Goal: Transaction & Acquisition: Purchase product/service

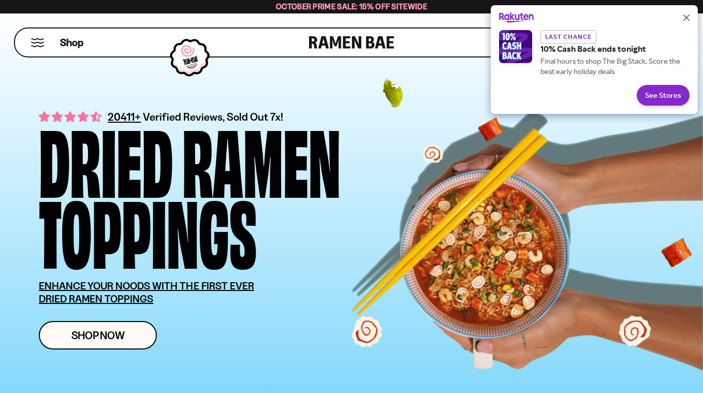
click at [688, 17] on icon "Close" at bounding box center [686, 17] width 6 height 6
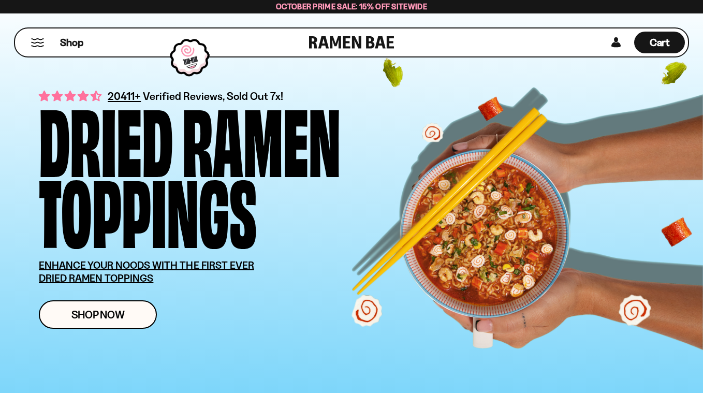
scroll to position [41, 0]
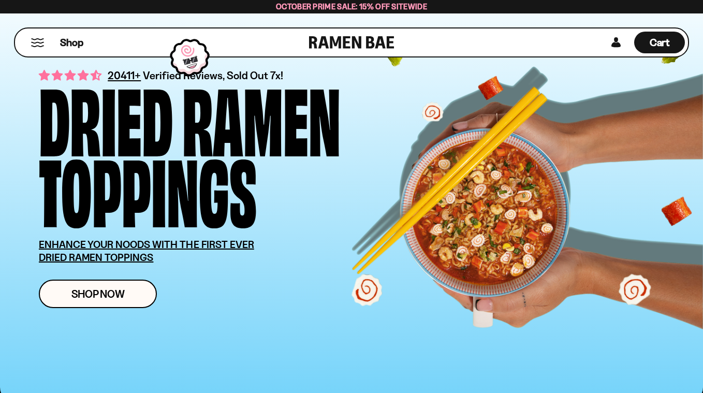
type input "**********"
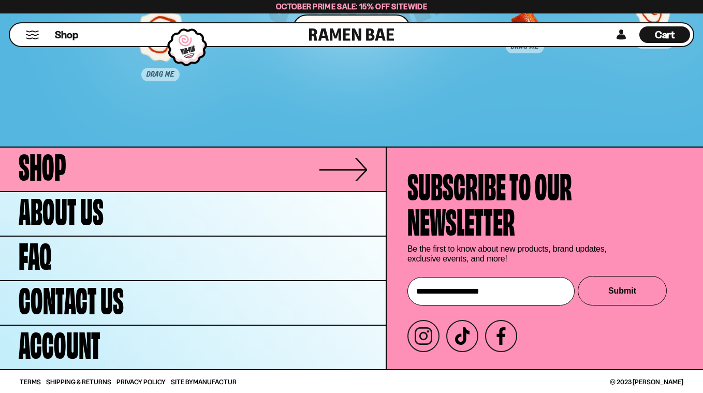
click at [223, 163] on link "Shop" at bounding box center [193, 169] width 386 height 43
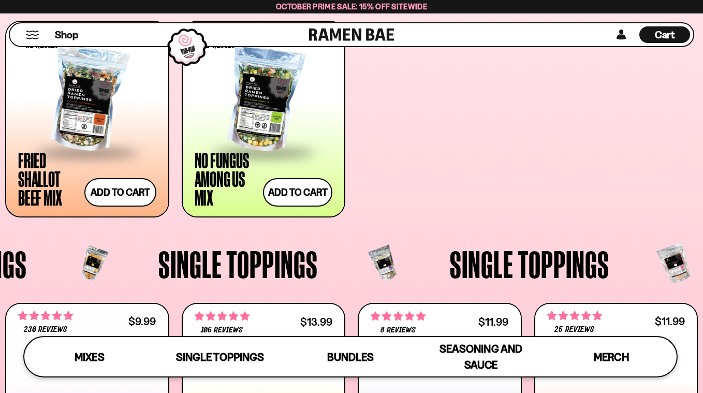
scroll to position [642, 0]
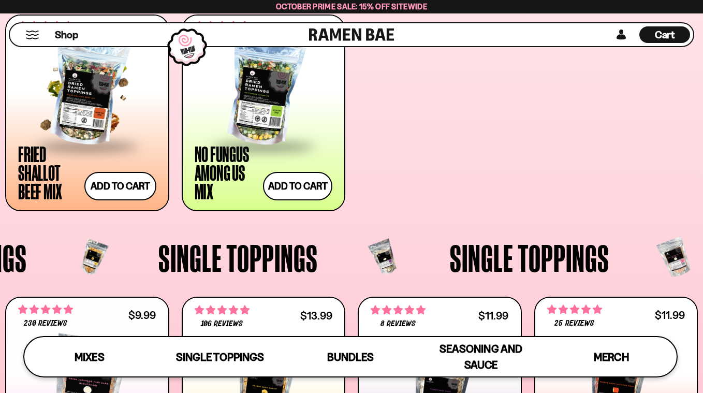
click at [86, 122] on div at bounding box center [87, 93] width 138 height 104
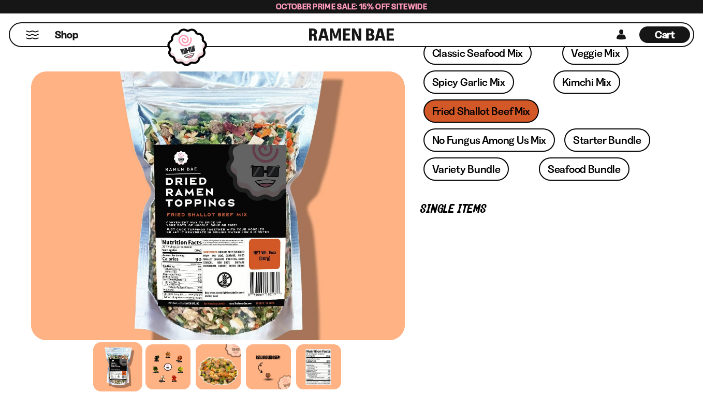
scroll to position [228, 0]
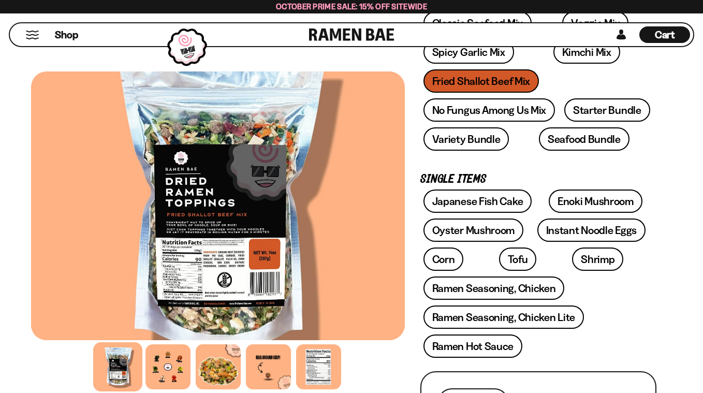
click at [378, 367] on div at bounding box center [218, 367] width 374 height 50
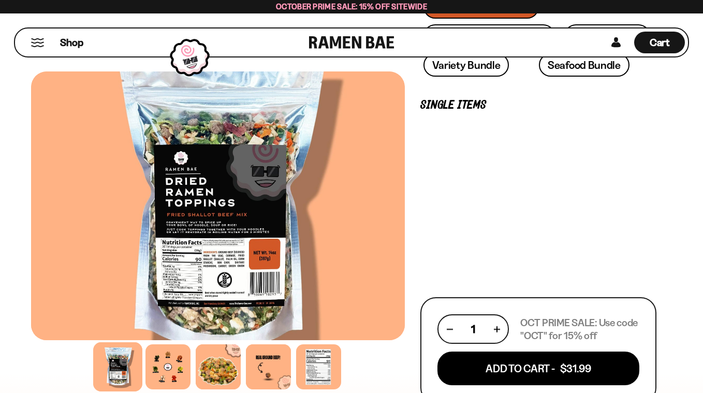
scroll to position [0, 0]
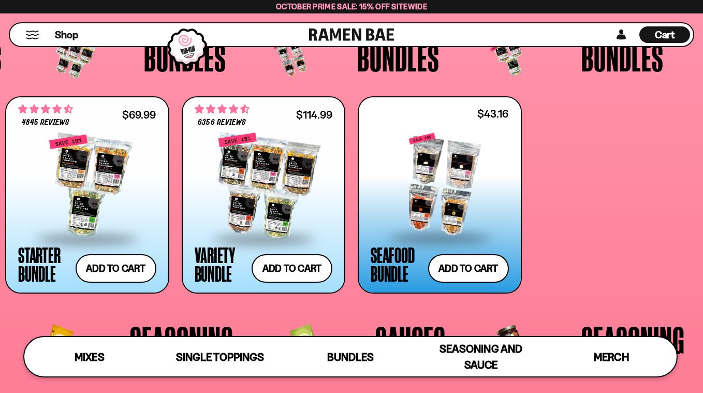
scroll to position [1988, 0]
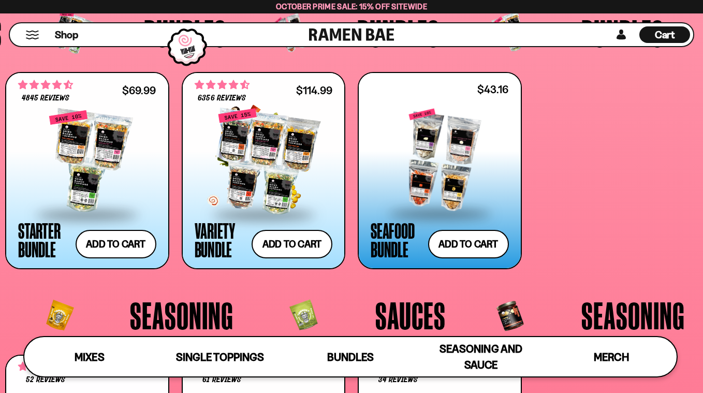
click at [273, 148] on div at bounding box center [264, 162] width 138 height 104
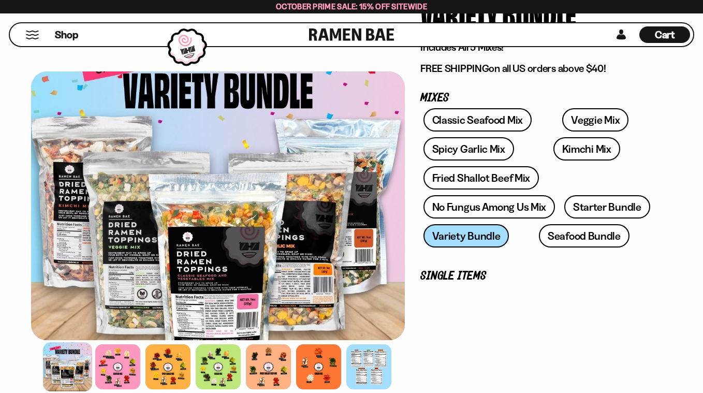
scroll to position [145, 0]
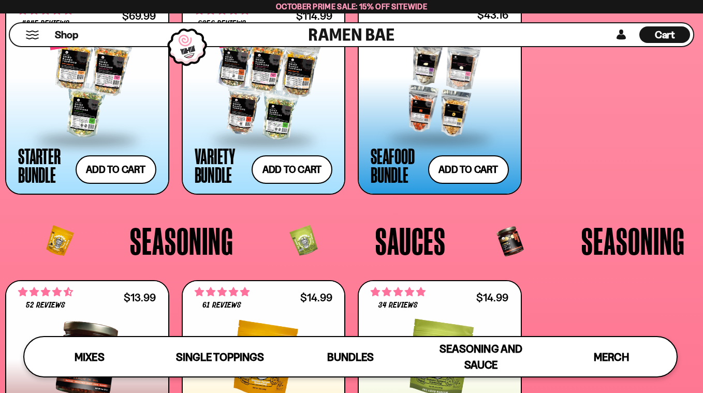
scroll to position [2042, 0]
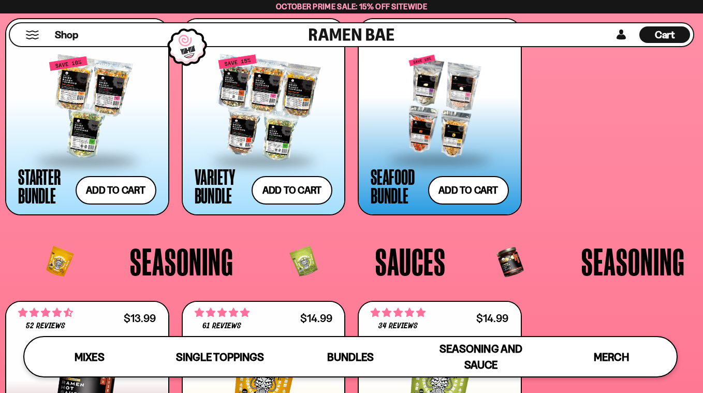
click at [434, 102] on div at bounding box center [440, 107] width 138 height 104
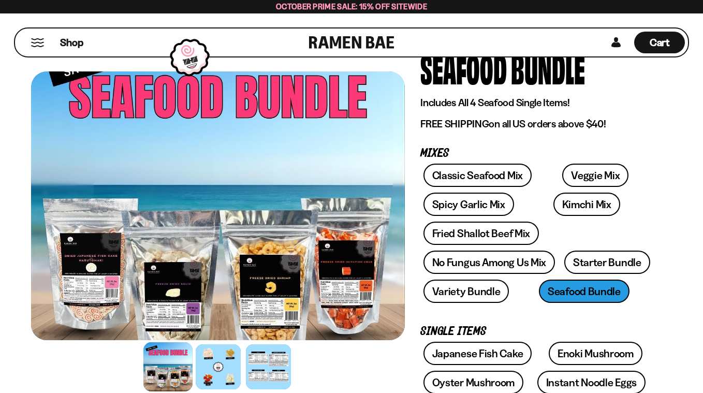
scroll to position [62, 0]
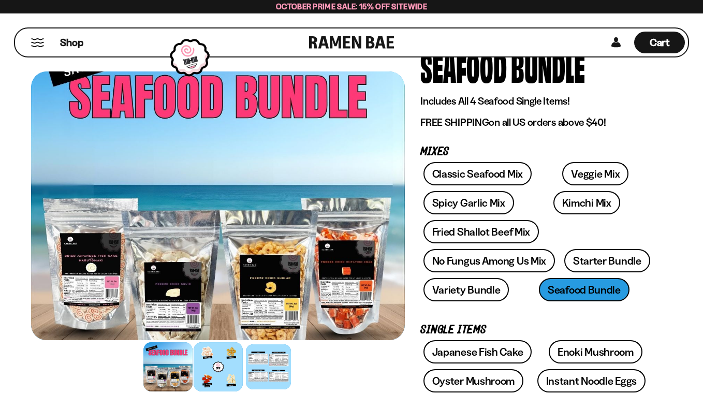
click at [223, 371] on div at bounding box center [218, 366] width 49 height 49
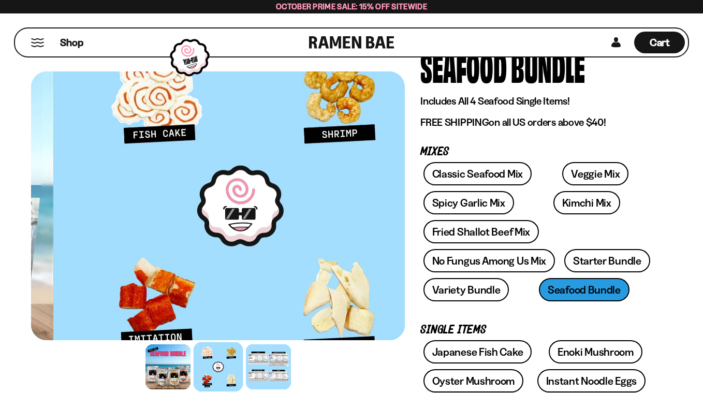
click at [321, 147] on div at bounding box center [240, 205] width 374 height 269
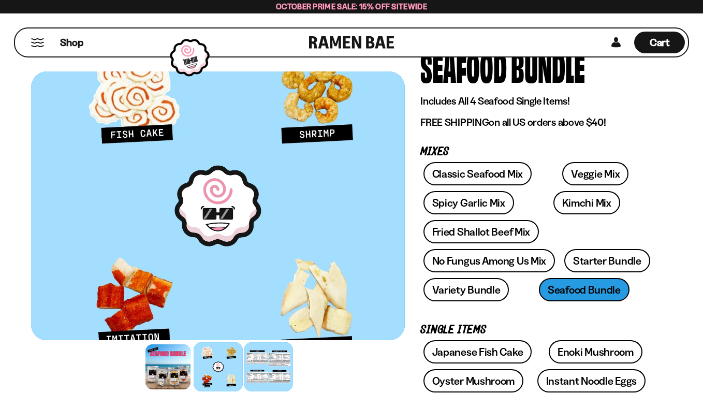
click at [273, 378] on div at bounding box center [268, 366] width 49 height 49
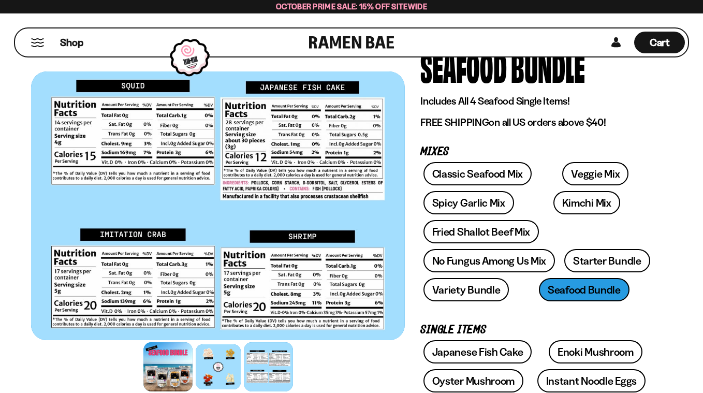
click at [172, 360] on div at bounding box center [167, 366] width 49 height 49
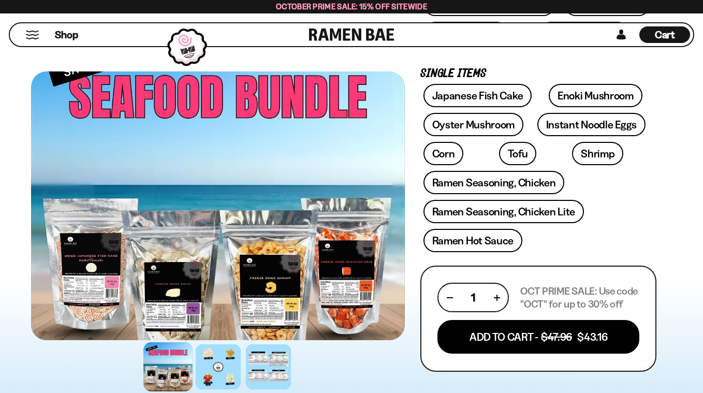
scroll to position [298, 0]
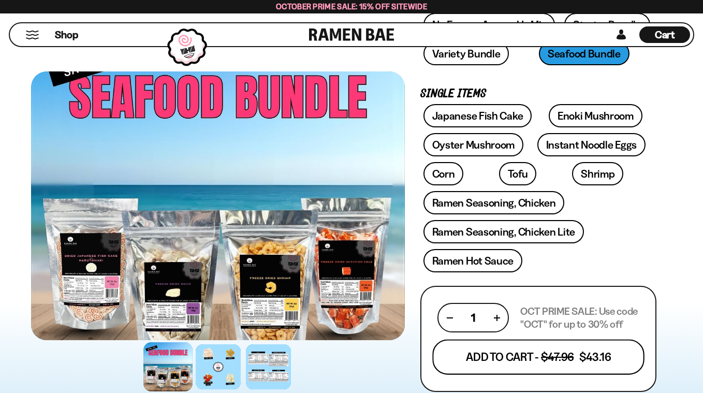
click at [595, 360] on button "Add To Cart - $47.96 $43.16" at bounding box center [538, 356] width 212 height 35
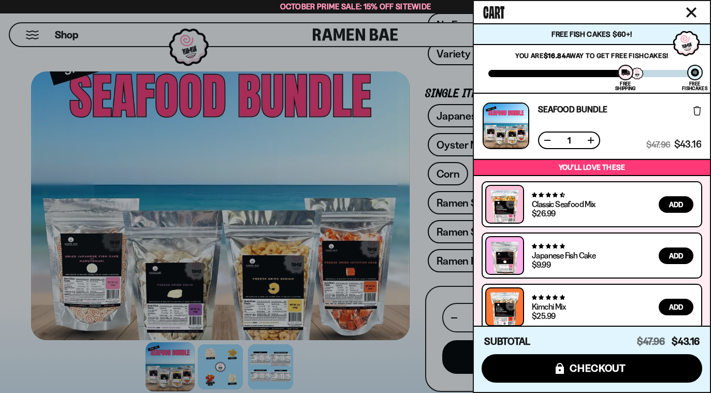
click at [694, 10] on icon "Close cart" at bounding box center [691, 12] width 10 height 10
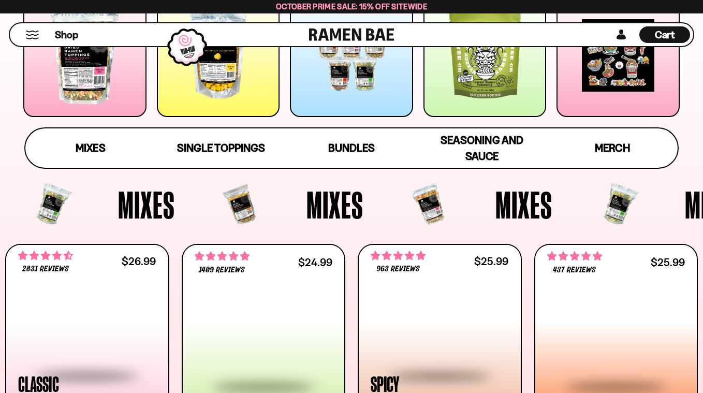
scroll to position [248, 0]
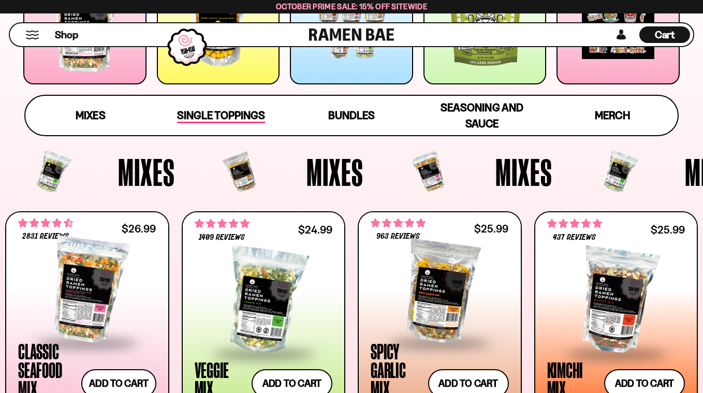
click at [191, 112] on span "Single Toppings" at bounding box center [220, 116] width 87 height 14
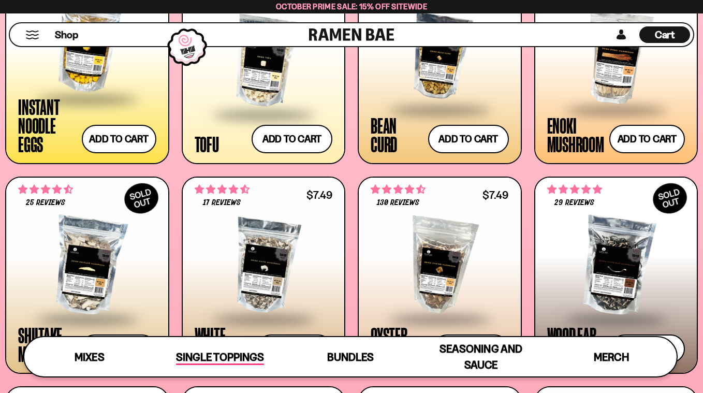
scroll to position [1190, 0]
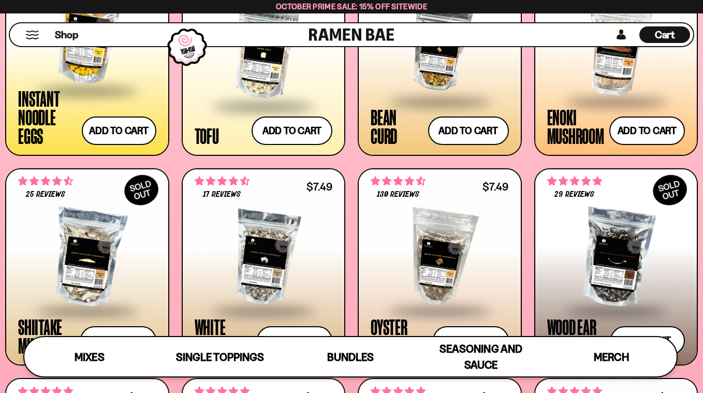
click at [312, 73] on div at bounding box center [264, 54] width 138 height 104
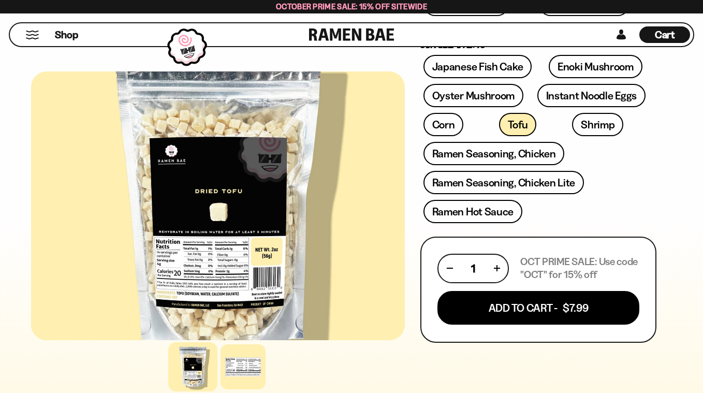
scroll to position [373, 0]
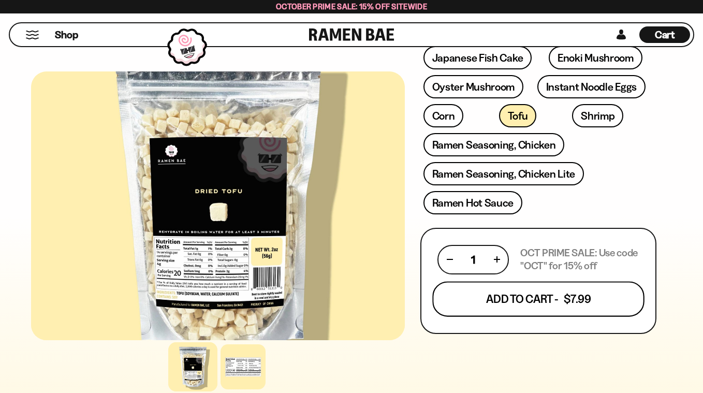
click at [508, 298] on button "Add To Cart - $7.99" at bounding box center [538, 298] width 212 height 35
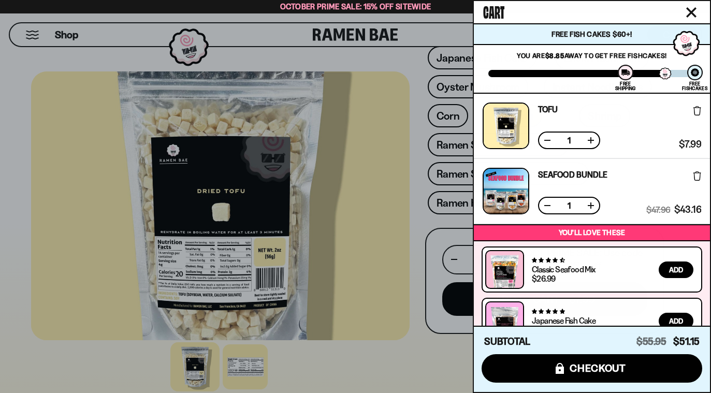
click at [103, 53] on div at bounding box center [355, 196] width 711 height 393
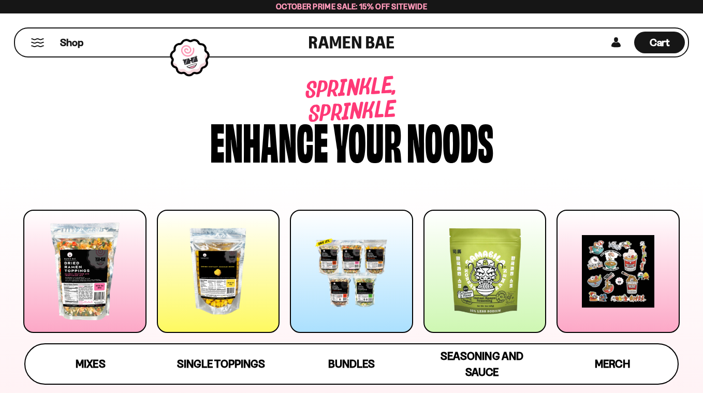
scroll to position [21, 0]
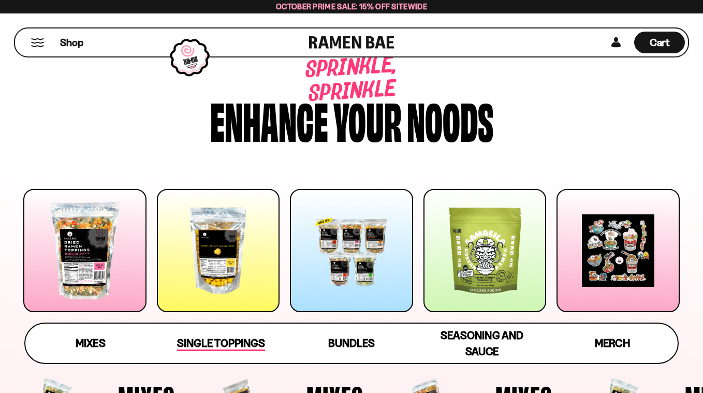
click at [238, 335] on div "Single Toppings" at bounding box center [220, 343] width 87 height 16
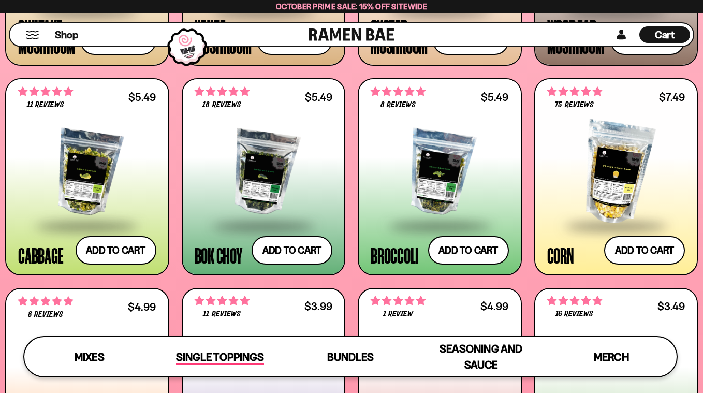
scroll to position [1500, 0]
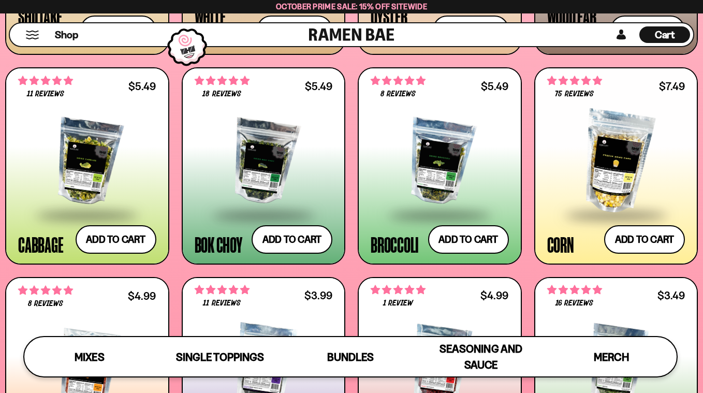
click at [134, 182] on div at bounding box center [87, 162] width 138 height 104
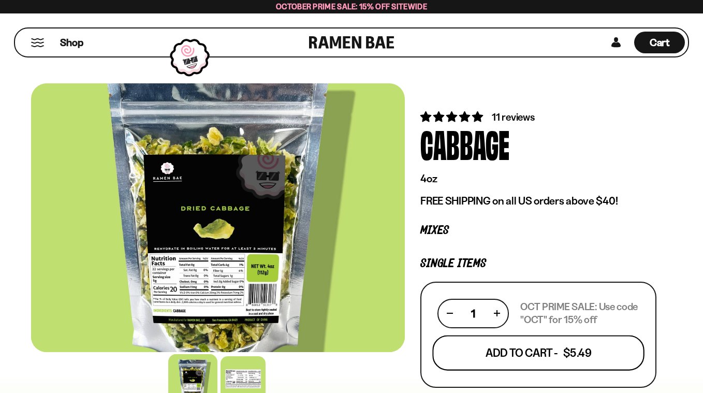
click at [528, 346] on button "Add To Cart - $5.49" at bounding box center [538, 352] width 212 height 35
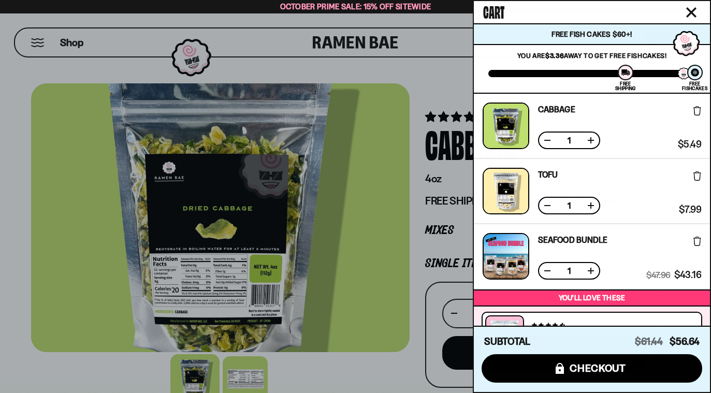
click at [413, 72] on div at bounding box center [355, 196] width 711 height 393
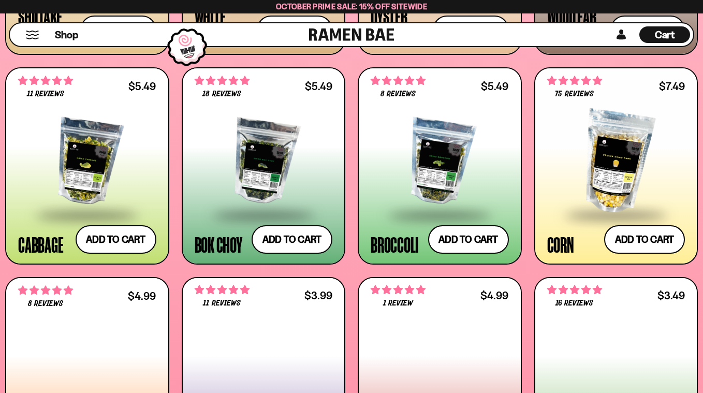
scroll to position [1488, 0]
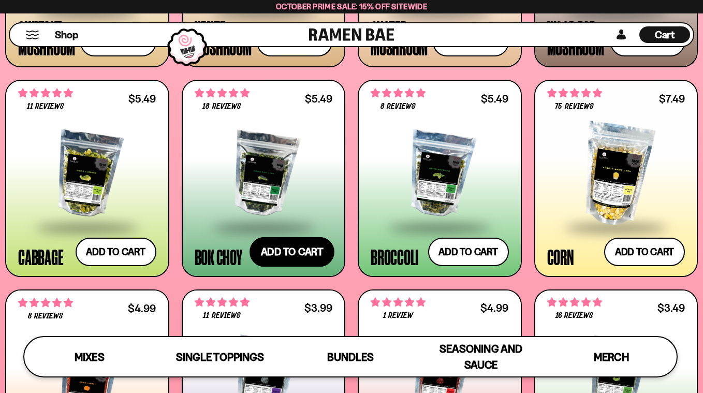
click at [304, 253] on button "Add to cart Add ― Regular price $5.49 Regular price Sale price $5.49 Unit price…" at bounding box center [292, 252] width 85 height 30
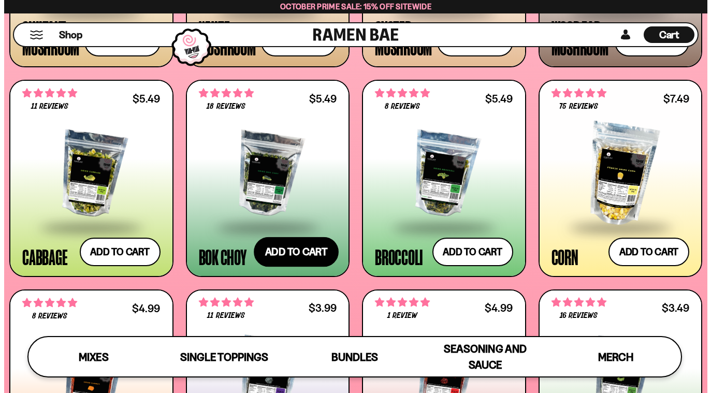
scroll to position [1499, 0]
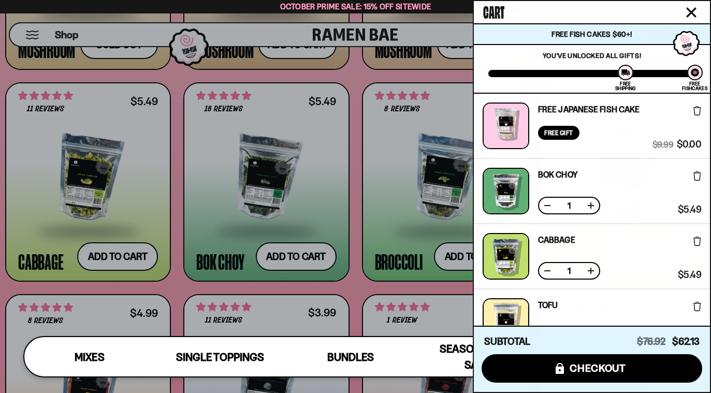
click at [692, 9] on icon "Close cart" at bounding box center [691, 12] width 10 height 10
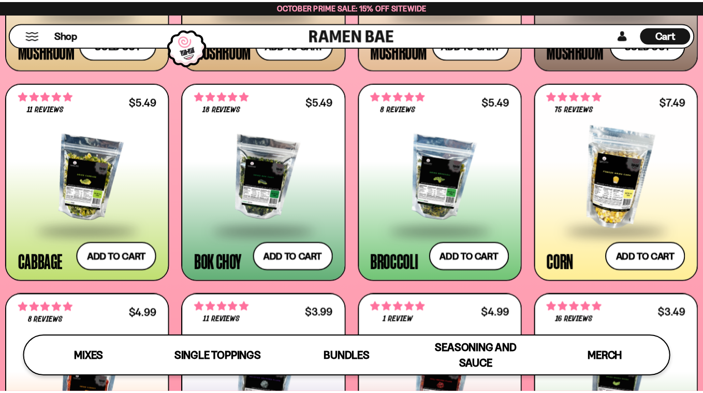
scroll to position [1488, 0]
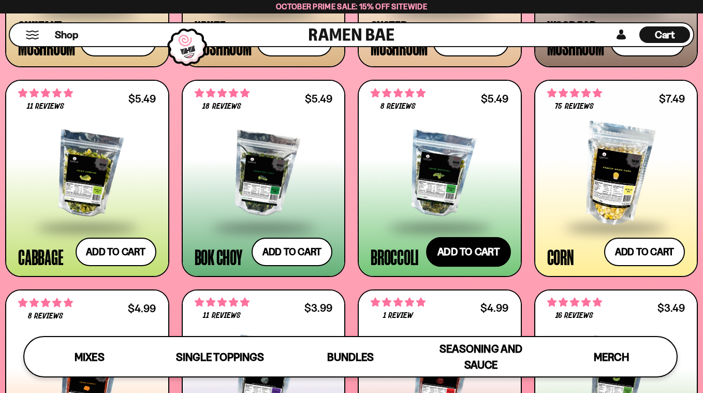
click at [472, 240] on button "Add to cart Add ― Regular price $5.49 Regular price Sale price $5.49 Unit price…" at bounding box center [468, 252] width 85 height 30
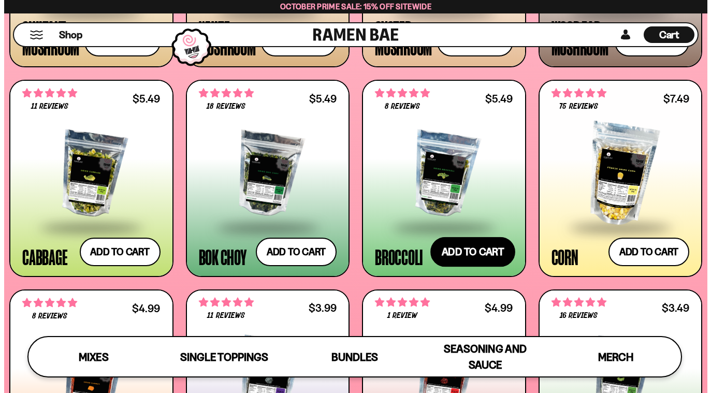
scroll to position [1499, 0]
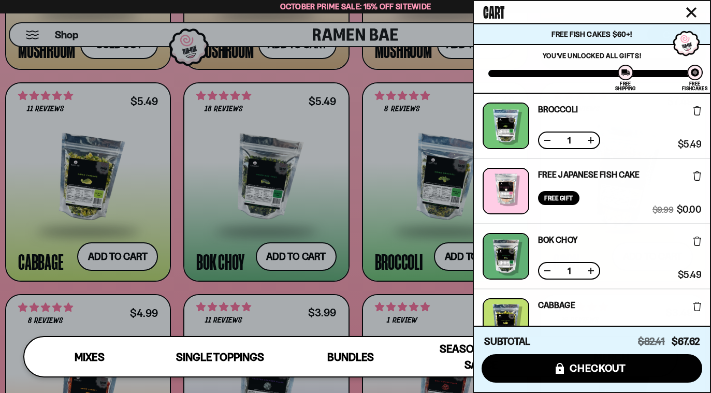
click at [689, 9] on icon "Close cart" at bounding box center [690, 12] width 9 height 9
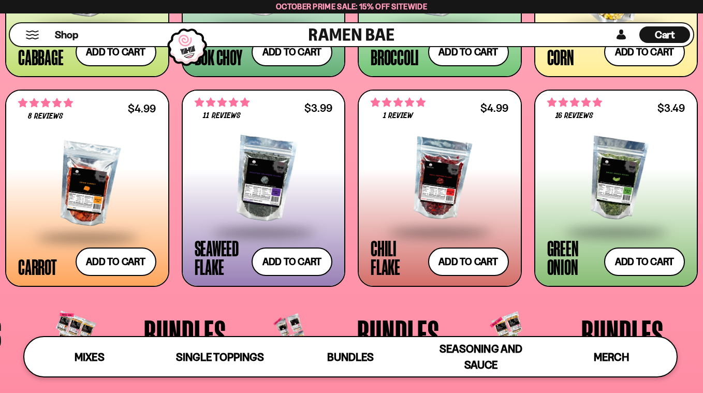
scroll to position [1716, 0]
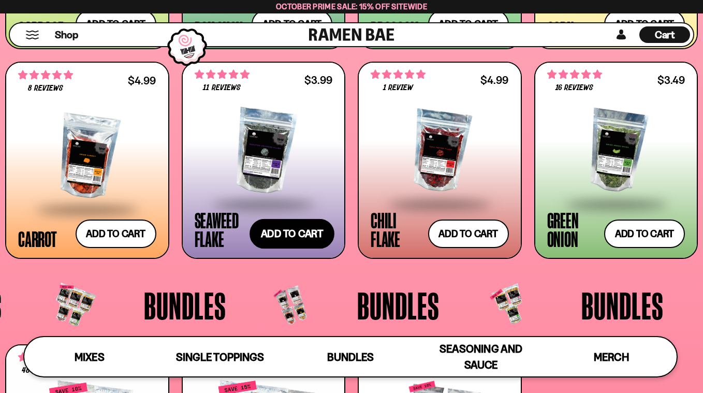
click at [286, 239] on button "Add to cart Add ― Regular price $3.99 Regular price Sale price $3.99 Unit price…" at bounding box center [292, 234] width 85 height 30
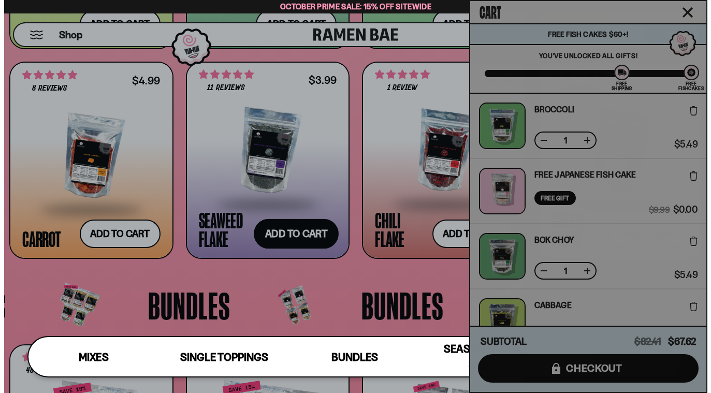
scroll to position [1729, 0]
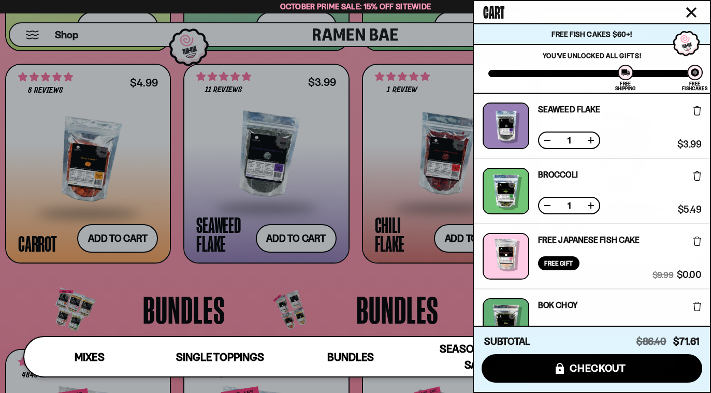
click at [300, 160] on div at bounding box center [355, 196] width 711 height 393
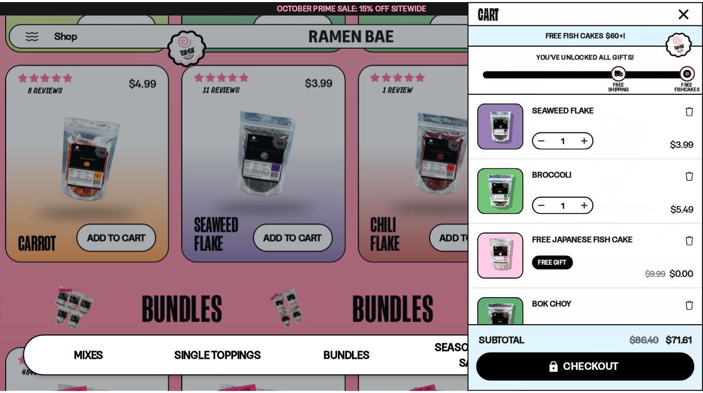
scroll to position [1716, 0]
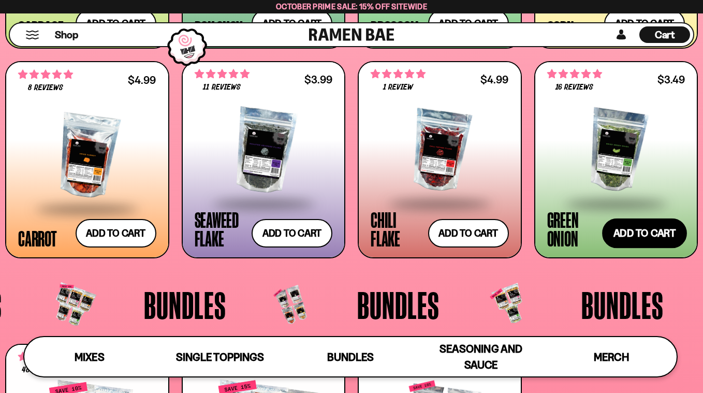
click at [649, 228] on button "Add to cart Add ― Regular price $3.49 Regular price Sale price $3.49 Unit price…" at bounding box center [644, 233] width 85 height 30
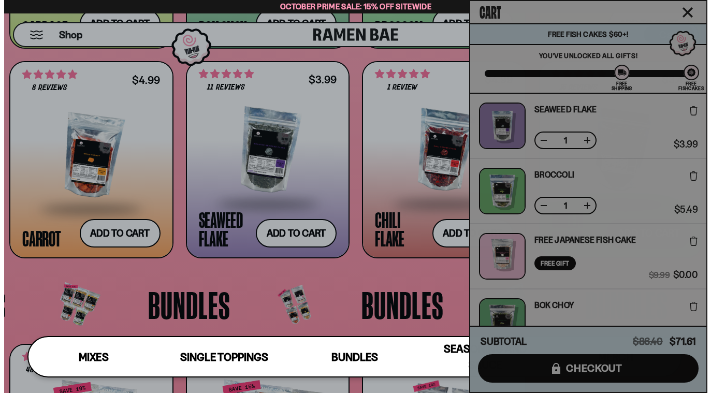
scroll to position [1730, 0]
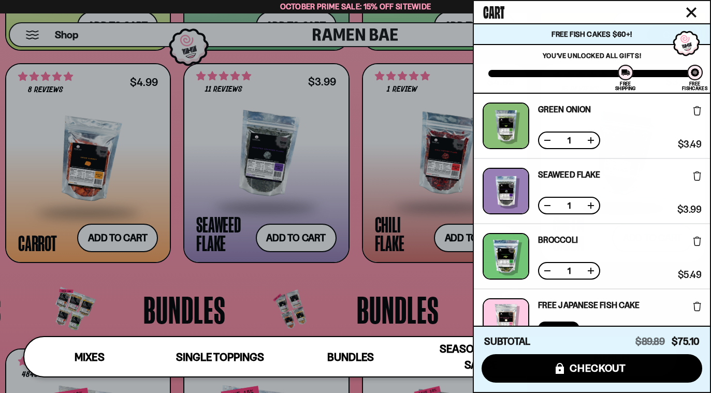
click at [295, 149] on div at bounding box center [355, 196] width 711 height 393
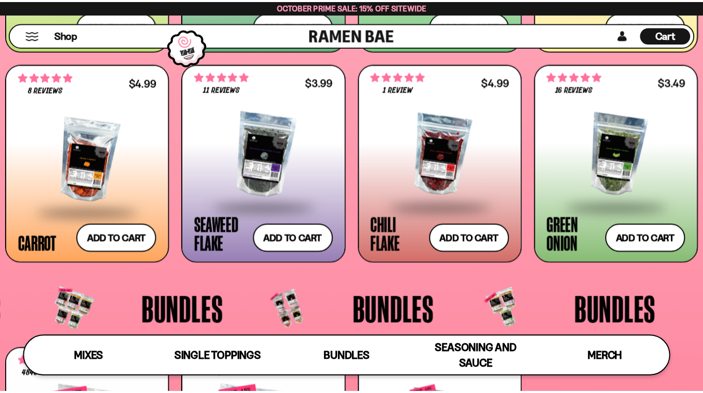
scroll to position [1717, 0]
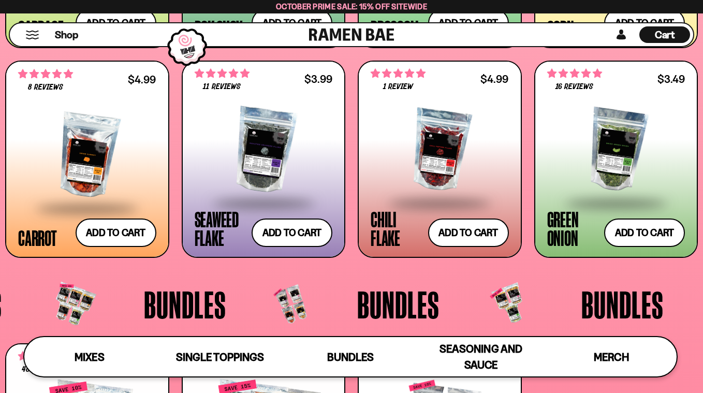
click at [295, 149] on div at bounding box center [264, 150] width 138 height 104
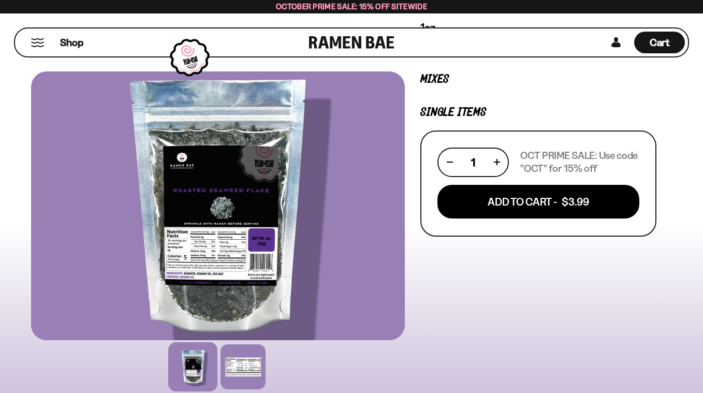
scroll to position [41, 0]
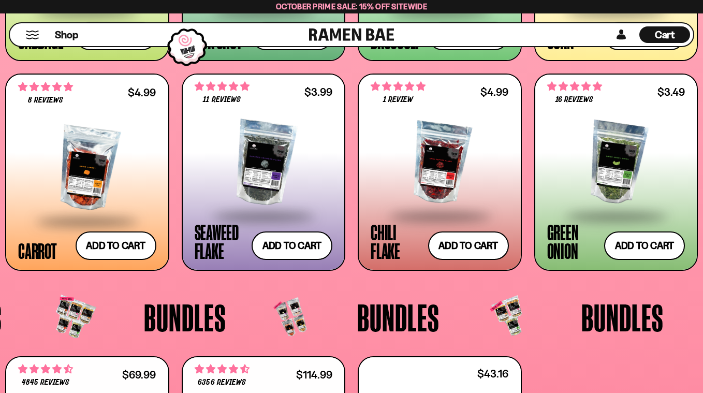
click at [202, 360] on span "Single Toppings" at bounding box center [219, 357] width 87 height 14
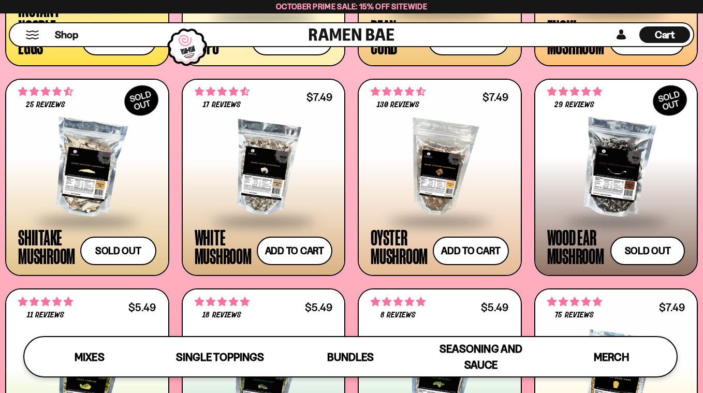
scroll to position [1280, 0]
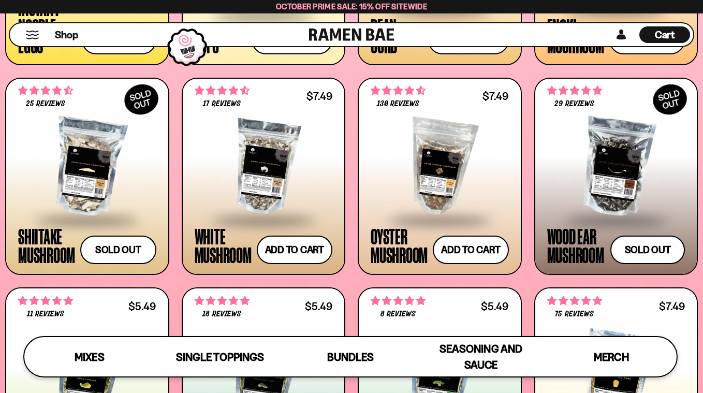
click at [256, 184] on div at bounding box center [264, 167] width 138 height 104
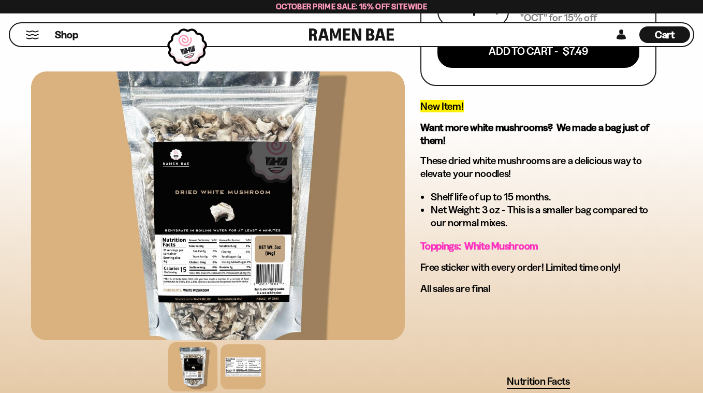
scroll to position [331, 0]
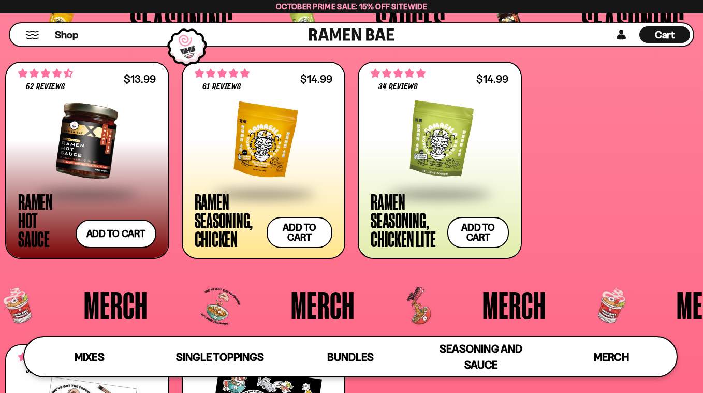
scroll to position [2283, 0]
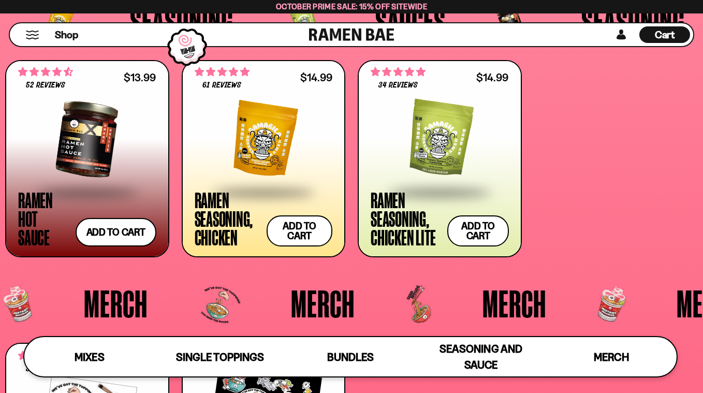
click at [295, 155] on div at bounding box center [264, 139] width 138 height 104
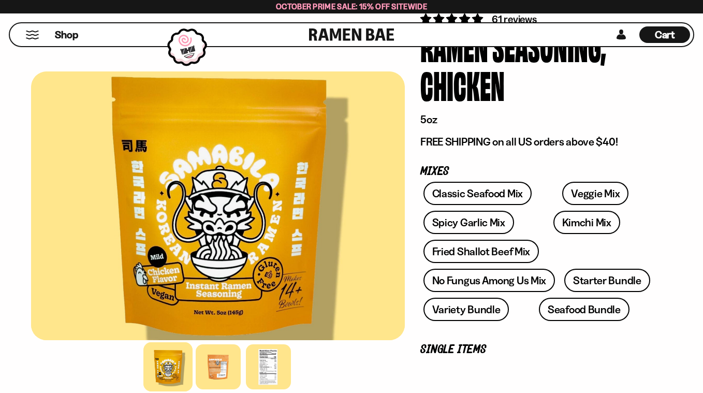
scroll to position [125, 0]
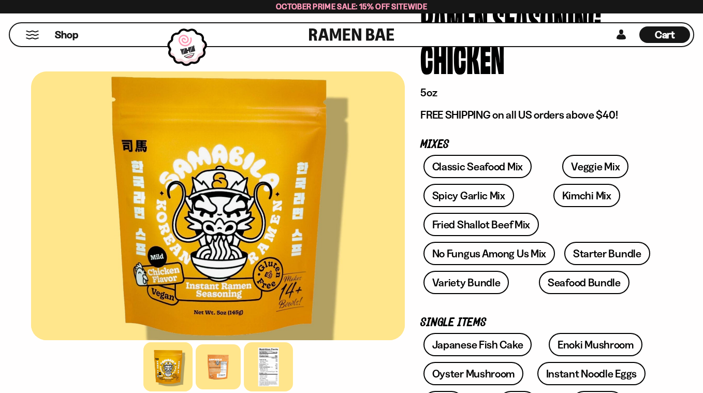
click at [274, 367] on div at bounding box center [268, 366] width 49 height 49
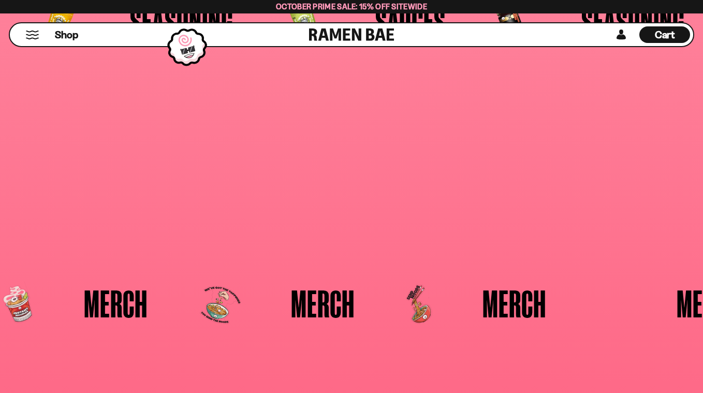
scroll to position [2283, 0]
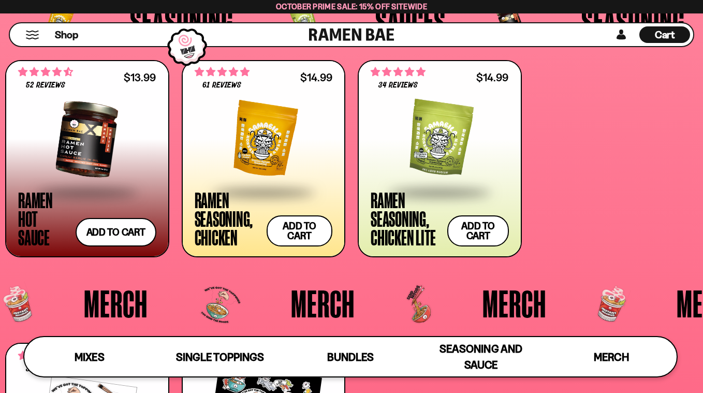
click at [471, 116] on div at bounding box center [440, 139] width 138 height 104
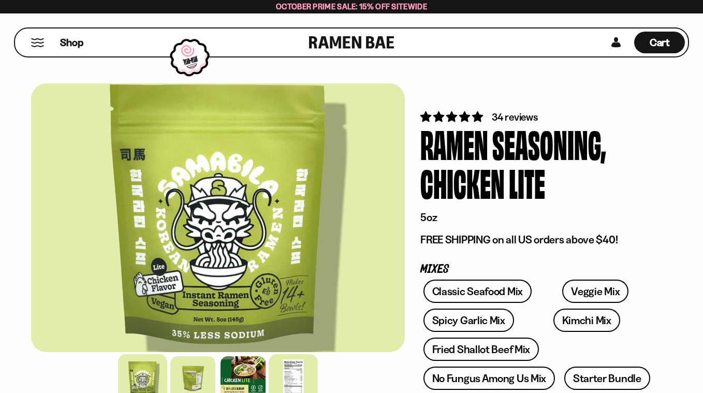
click at [298, 377] on div at bounding box center [293, 378] width 49 height 49
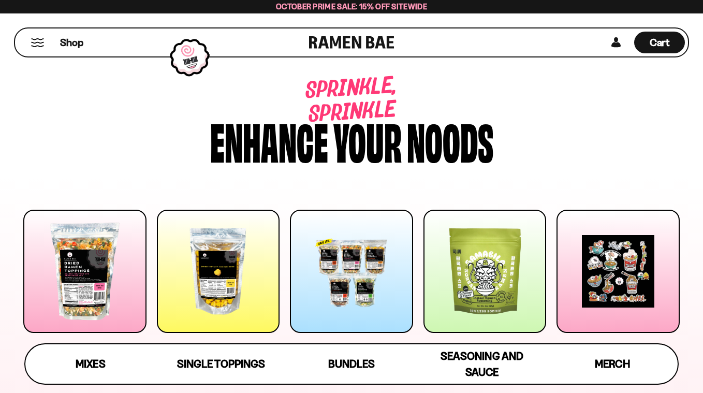
scroll to position [2283, 0]
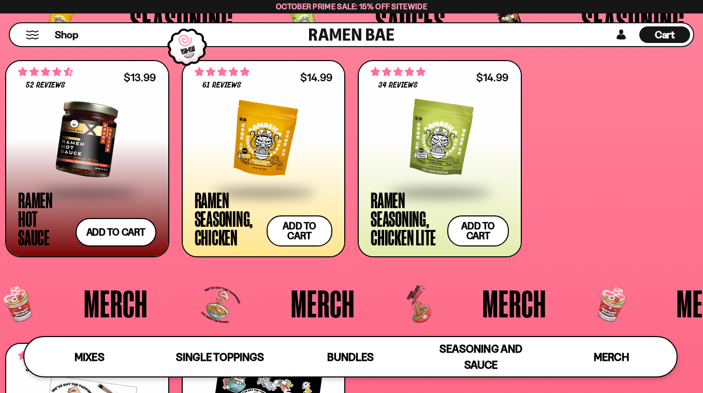
click at [270, 164] on div at bounding box center [264, 139] width 138 height 104
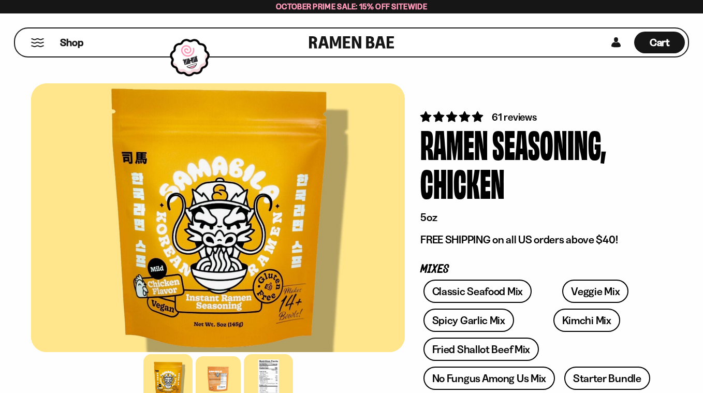
click at [276, 385] on div at bounding box center [268, 378] width 49 height 49
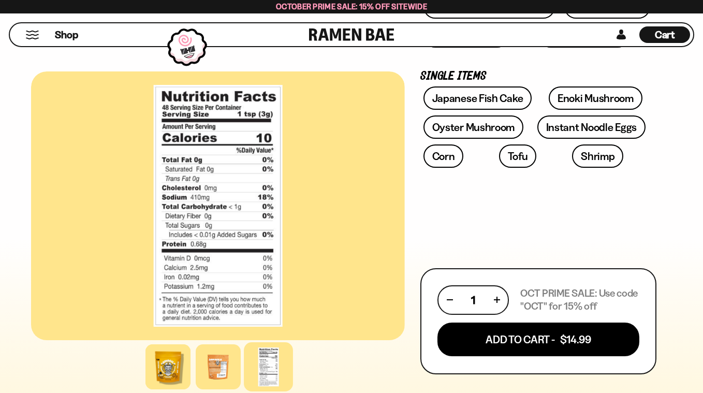
scroll to position [373, 0]
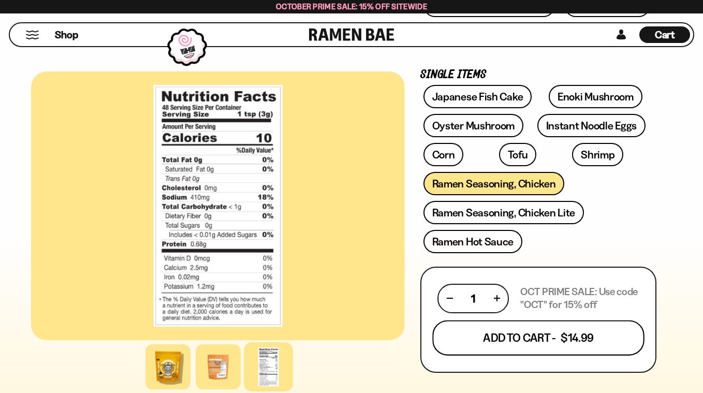
click at [571, 335] on button "Add To Cart - $14.99" at bounding box center [538, 337] width 212 height 35
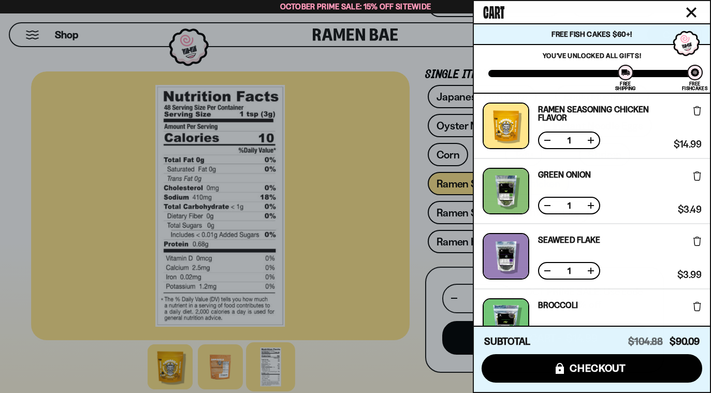
click at [321, 361] on div at bounding box center [355, 196] width 711 height 393
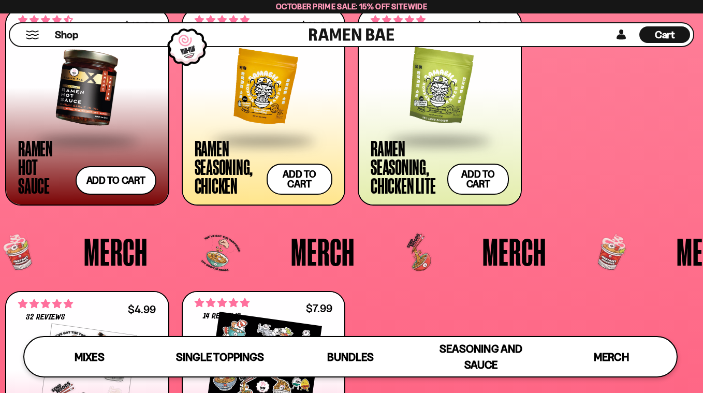
scroll to position [2303, 0]
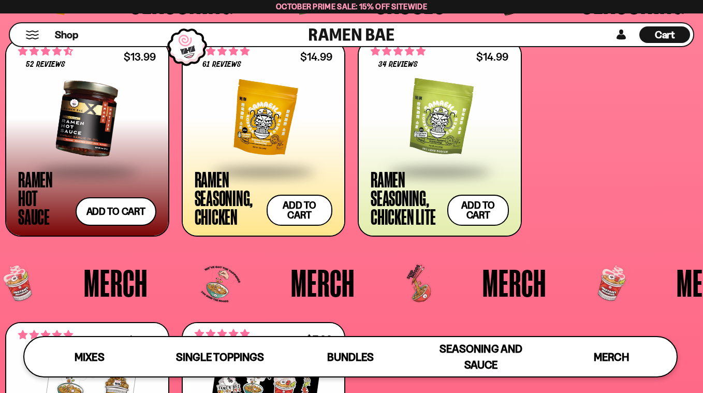
click at [104, 122] on div at bounding box center [87, 119] width 138 height 104
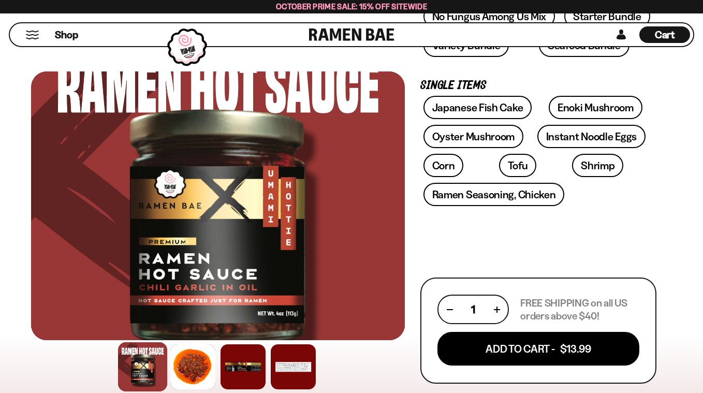
scroll to position [352, 0]
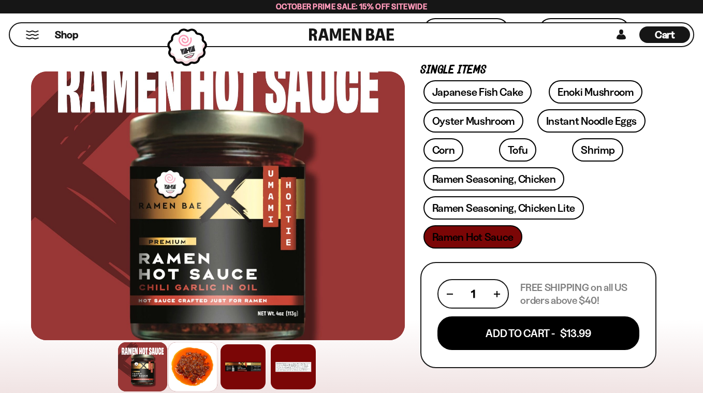
click at [197, 368] on div at bounding box center [192, 366] width 49 height 49
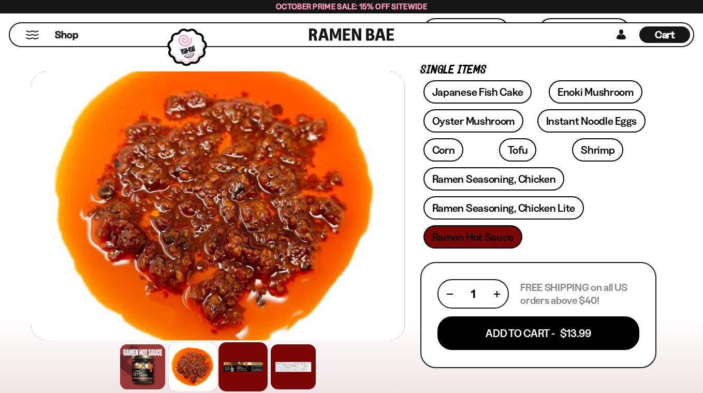
click at [246, 367] on div at bounding box center [242, 366] width 49 height 49
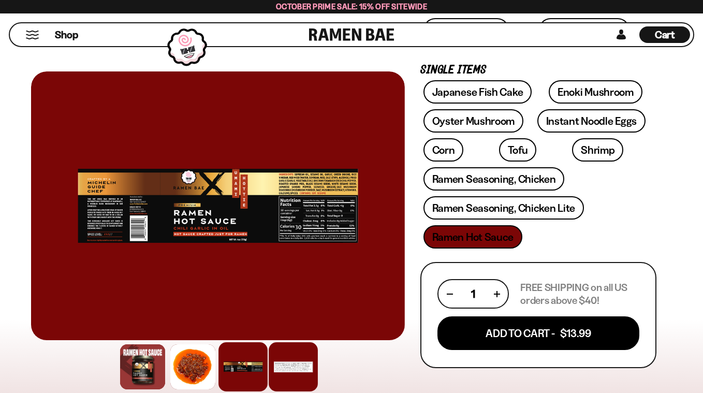
click at [307, 366] on div at bounding box center [293, 366] width 49 height 49
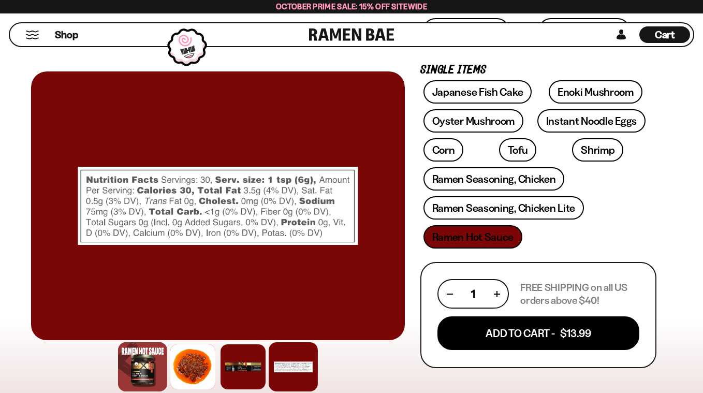
click at [143, 364] on div at bounding box center [142, 366] width 49 height 49
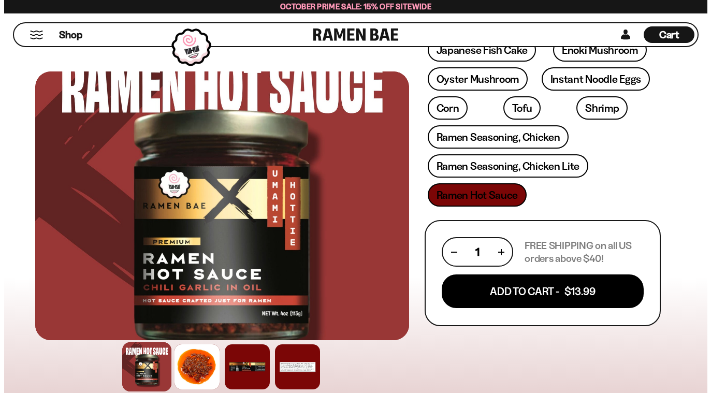
scroll to position [393, 0]
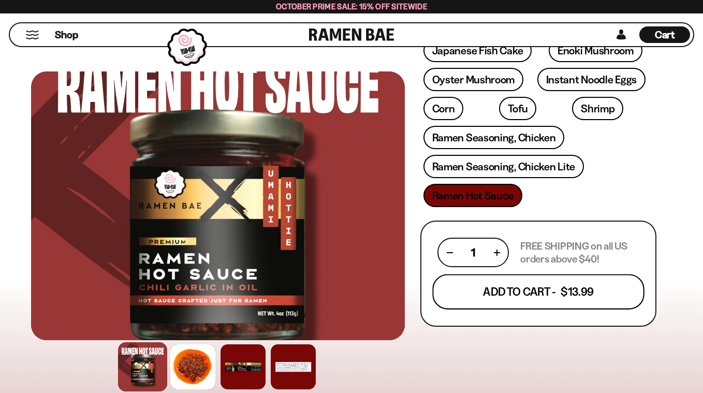
click at [624, 281] on button "Add To Cart - $13.99" at bounding box center [538, 291] width 212 height 35
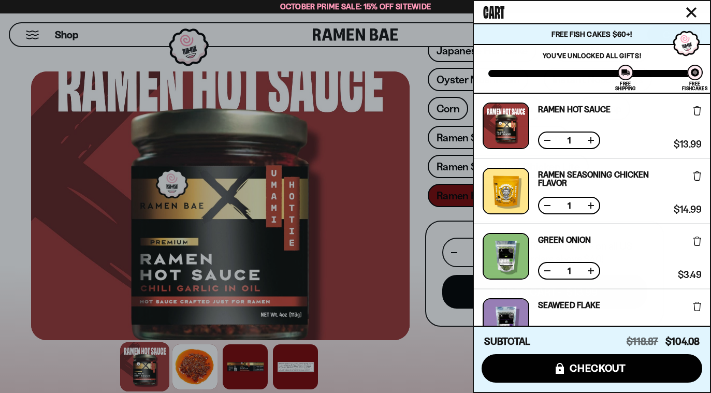
drag, startPoint x: 710, startPoint y: 251, endPoint x: 712, endPoint y: 266, distance: 14.6
click at [636, 243] on div "Green Onion Free Gift Subscription: 1 $3.49 $3.49 (Saved $0.00 )" at bounding box center [592, 256] width 218 height 47
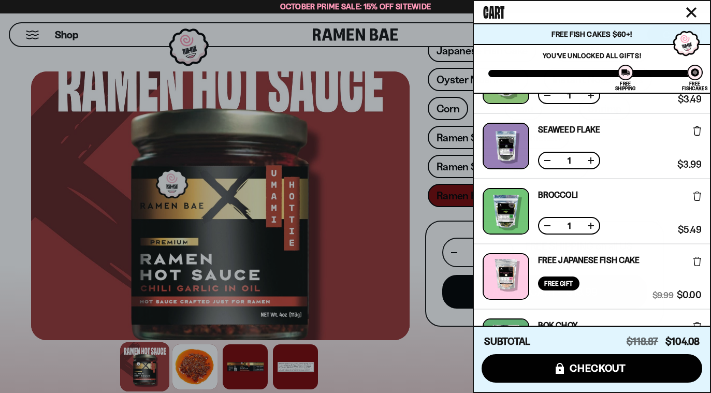
scroll to position [164, 0]
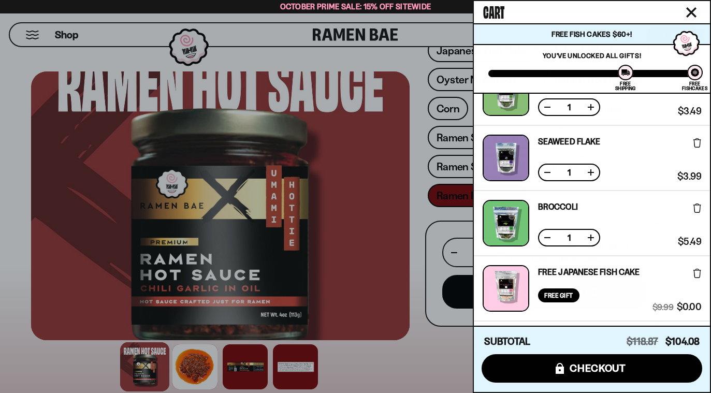
click at [618, 268] on link "Free Japanese Fish Cake" at bounding box center [588, 272] width 101 height 8
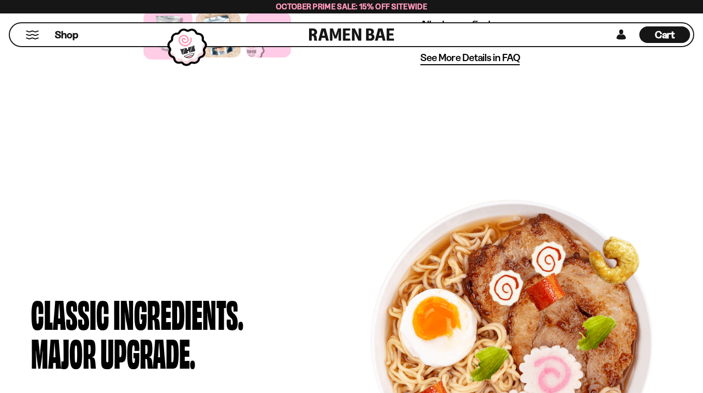
scroll to position [393, 0]
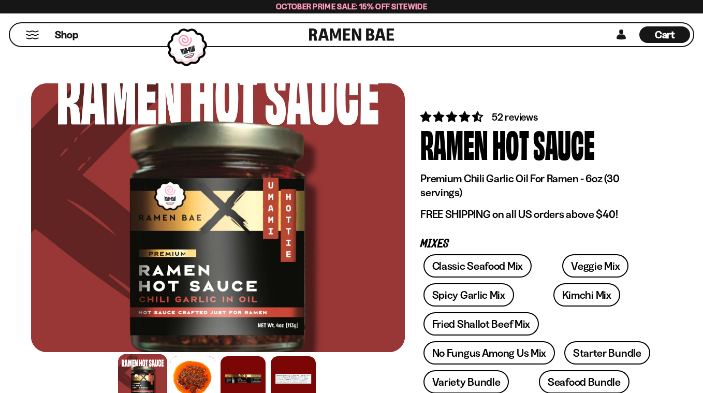
scroll to position [393, 0]
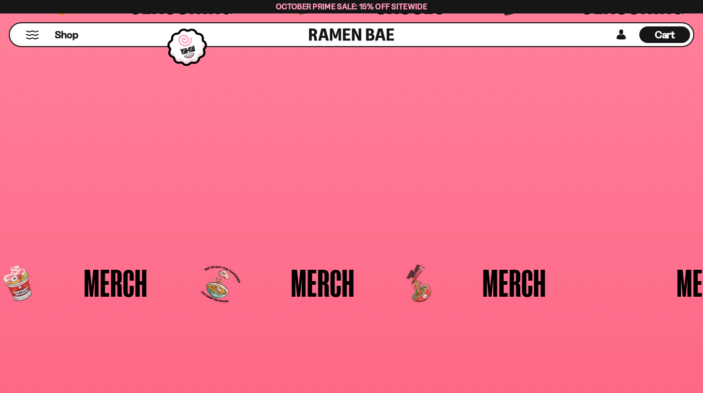
scroll to position [2303, 0]
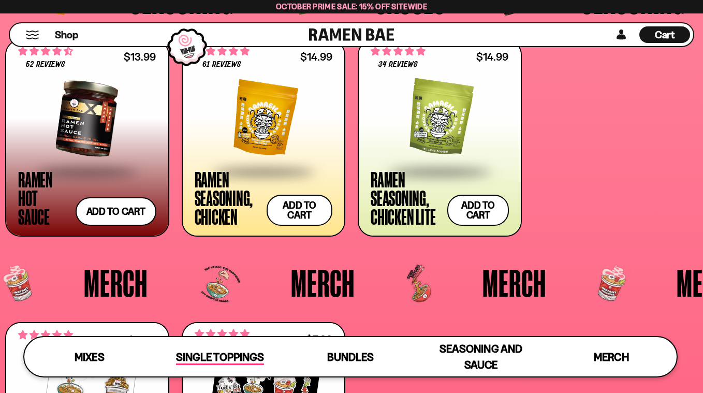
click at [240, 360] on span "Single Toppings" at bounding box center [219, 357] width 87 height 14
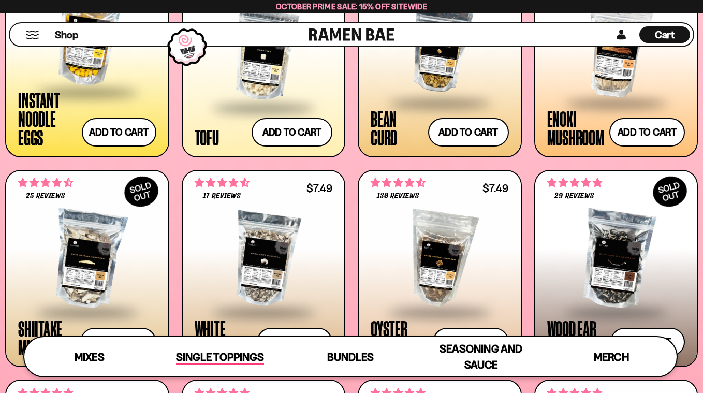
scroll to position [928, 0]
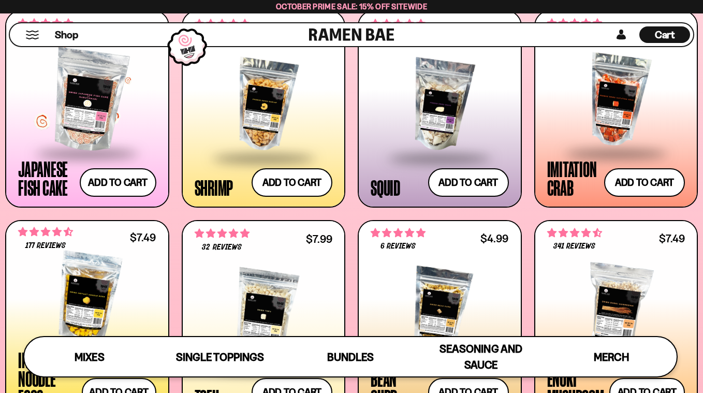
click at [91, 111] on div at bounding box center [87, 101] width 138 height 104
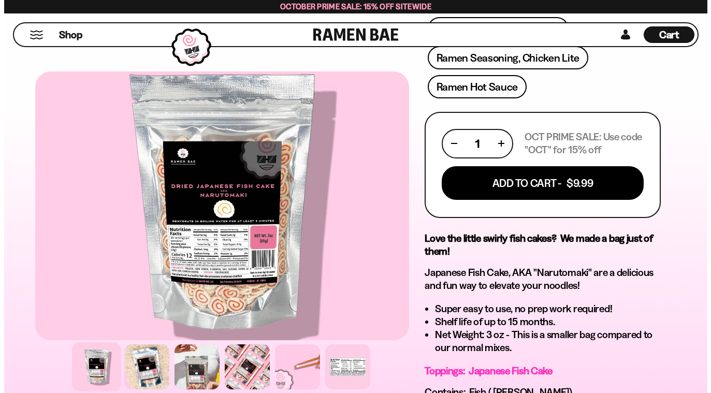
scroll to position [538, 0]
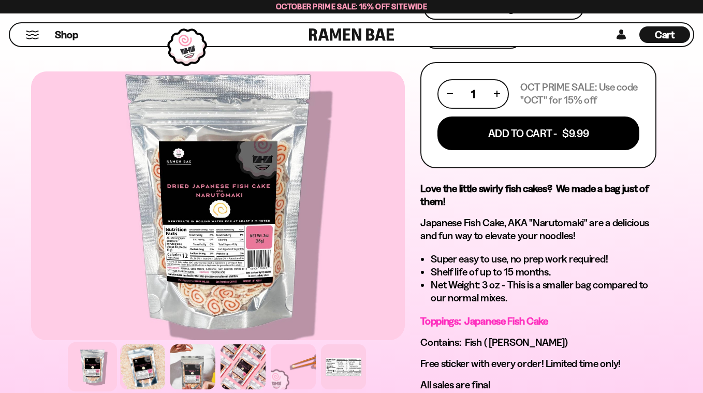
click at [669, 35] on span "Cart" at bounding box center [665, 34] width 20 height 12
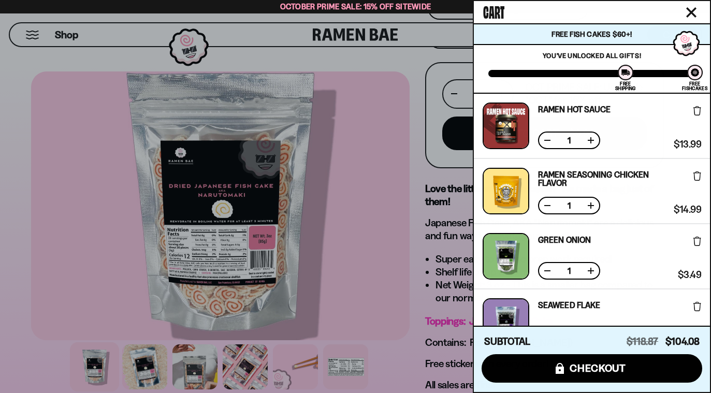
click at [636, 197] on div "Ramen Seasoning Chicken flavor Free Gift Subscription: 1" at bounding box center [604, 191] width 132 height 47
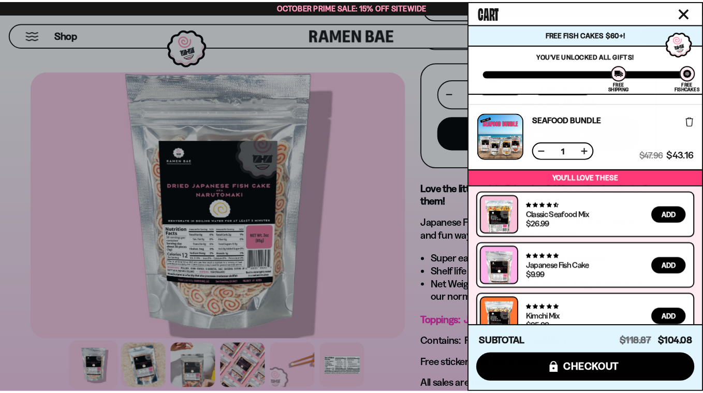
scroll to position [598, 0]
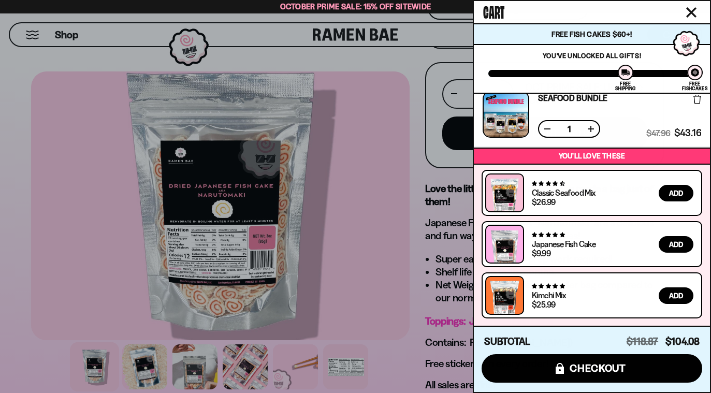
click at [19, 130] on div at bounding box center [355, 196] width 711 height 393
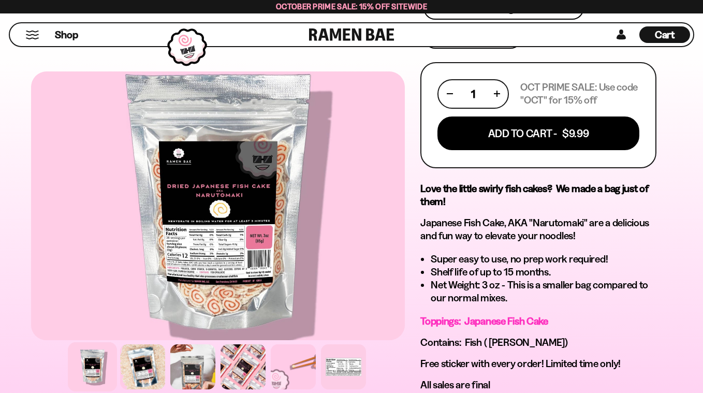
click at [28, 35] on button "Mobile Menu Trigger" at bounding box center [32, 35] width 14 height 9
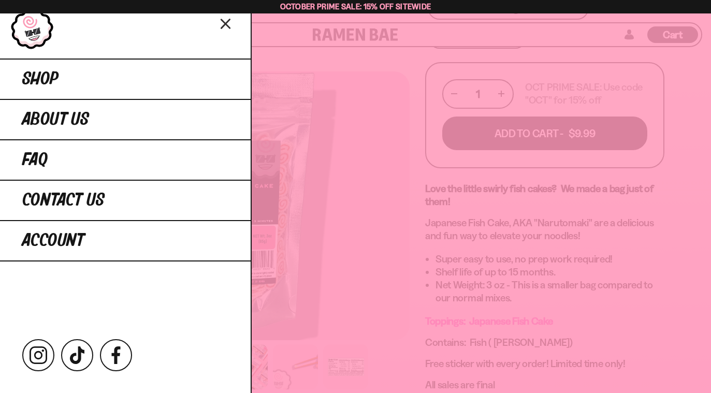
click at [366, 97] on div at bounding box center [355, 196] width 711 height 393
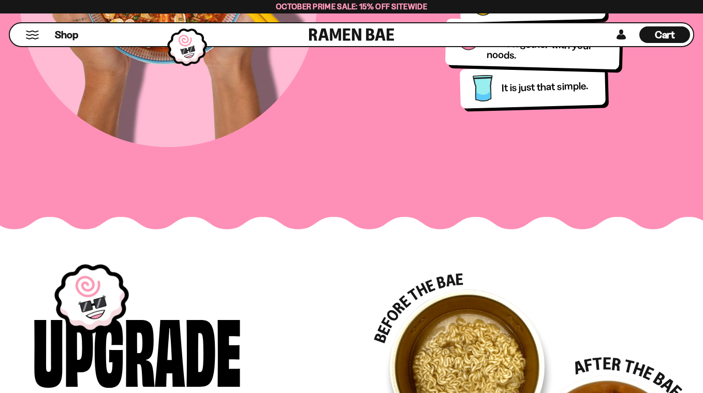
scroll to position [1367, 0]
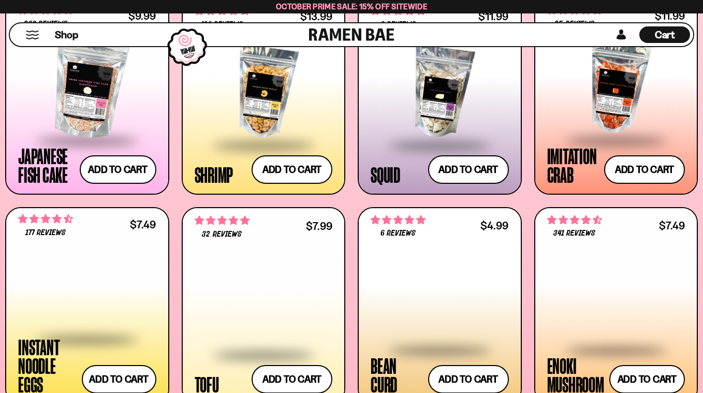
scroll to position [929, 0]
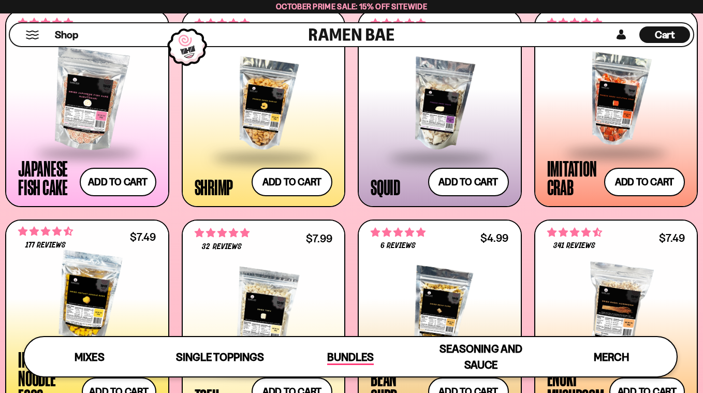
click at [341, 357] on span "Bundles" at bounding box center [350, 357] width 47 height 14
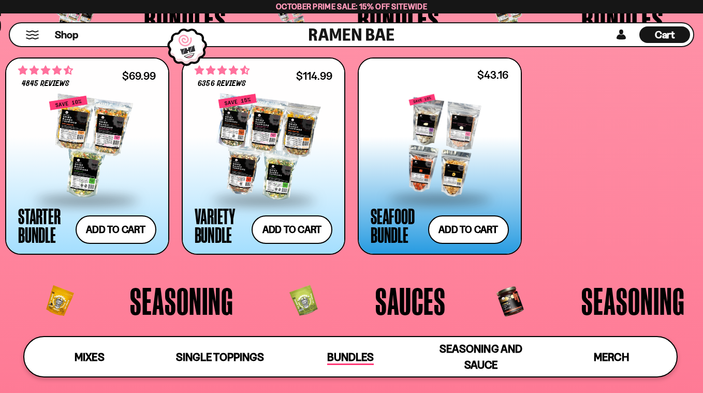
scroll to position [2050, 0]
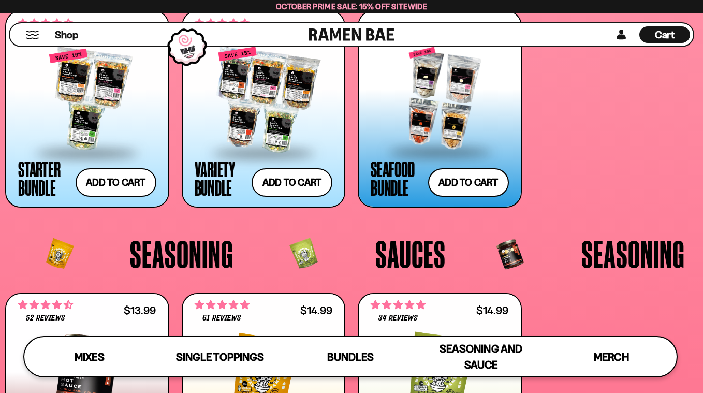
click at [434, 112] on div at bounding box center [440, 99] width 138 height 104
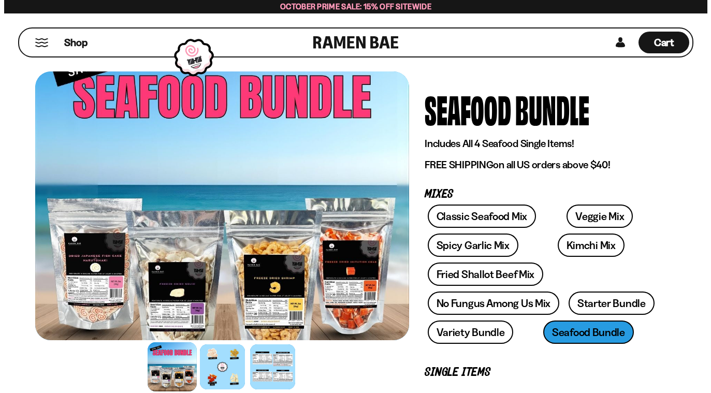
scroll to position [21, 0]
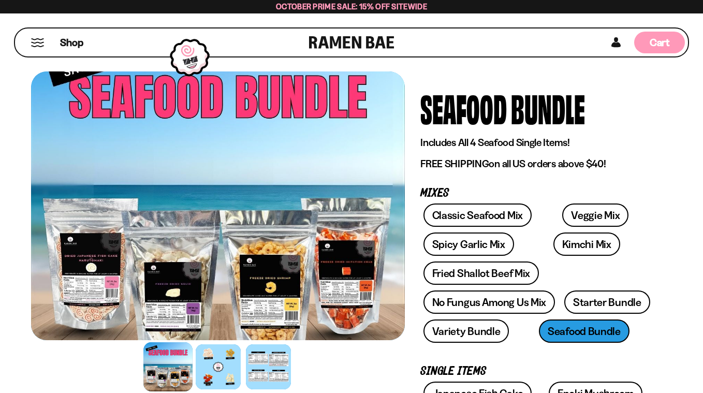
click at [657, 40] on span "Cart" at bounding box center [660, 42] width 20 height 12
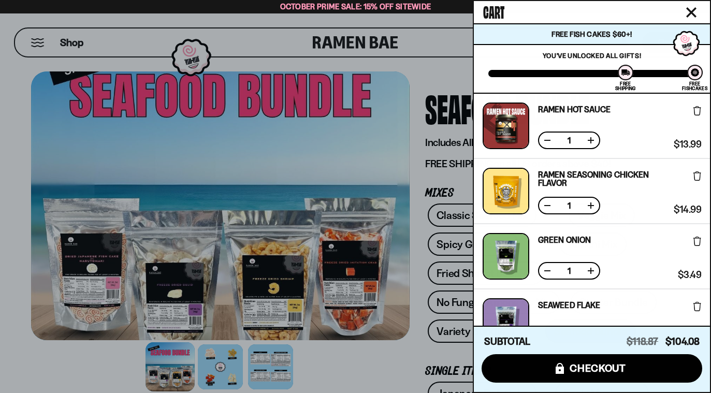
click at [635, 187] on div "Ramen Seasoning Chicken flavor Free Gift Subscription: 1" at bounding box center [604, 191] width 132 height 47
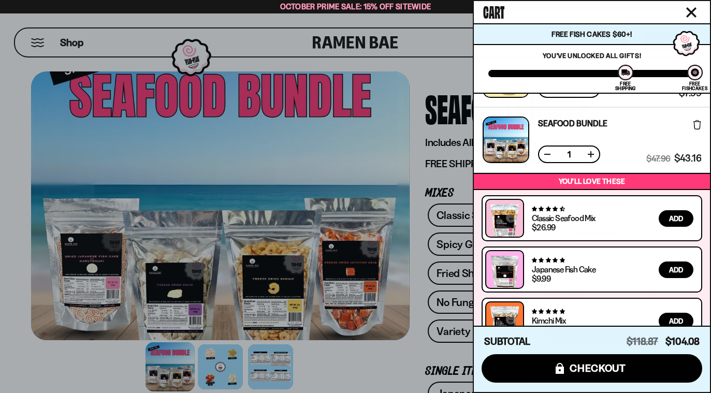
scroll to position [598, 0]
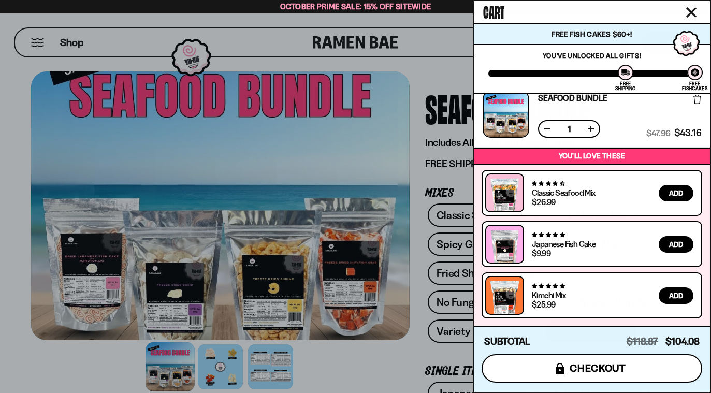
click at [605, 364] on span "checkout" at bounding box center [597, 367] width 56 height 11
